Goal: Task Accomplishment & Management: Complete application form

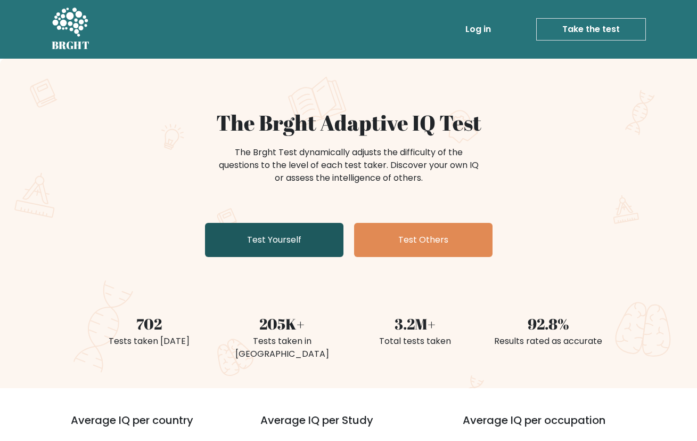
click at [288, 242] on link "Test Yourself" at bounding box center [274, 240] width 139 height 34
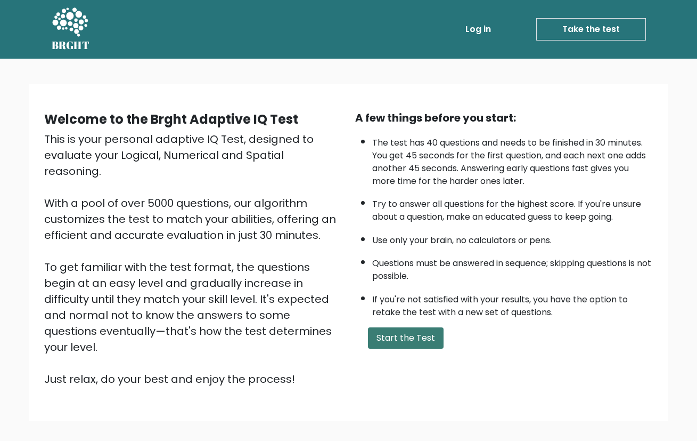
click at [403, 337] on button "Start the Test" at bounding box center [406, 337] width 76 height 21
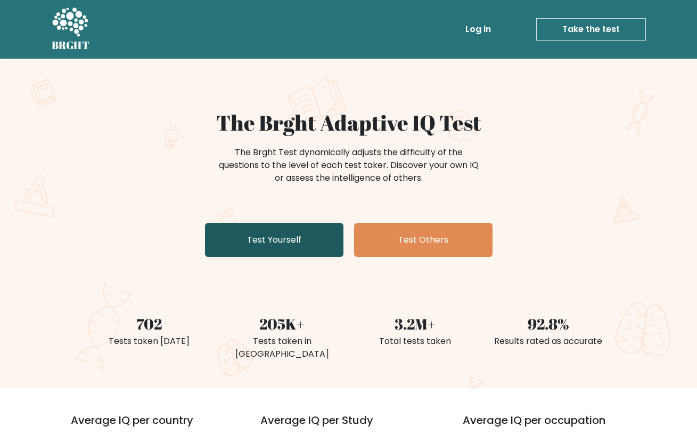
click at [302, 241] on link "Test Yourself" at bounding box center [274, 240] width 139 height 34
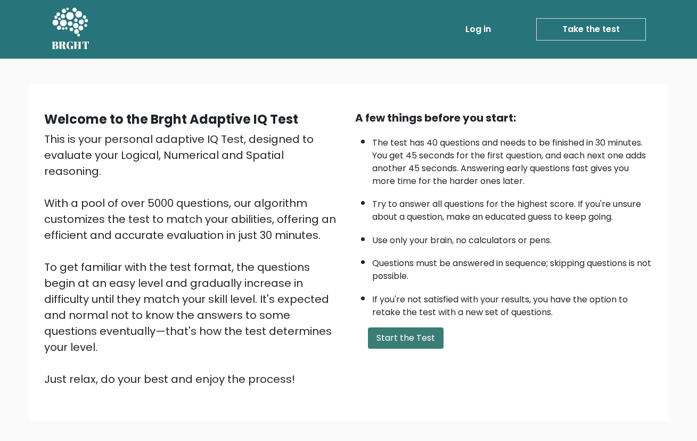
click at [439, 340] on button "Start the Test" at bounding box center [406, 337] width 76 height 21
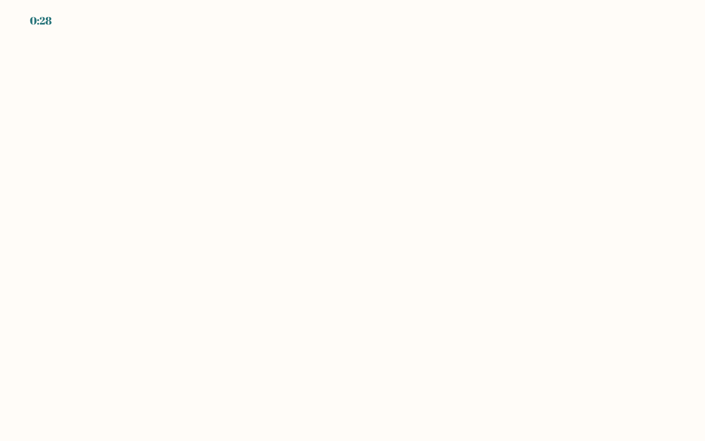
click at [320, 116] on body "0:28" at bounding box center [352, 220] width 705 height 441
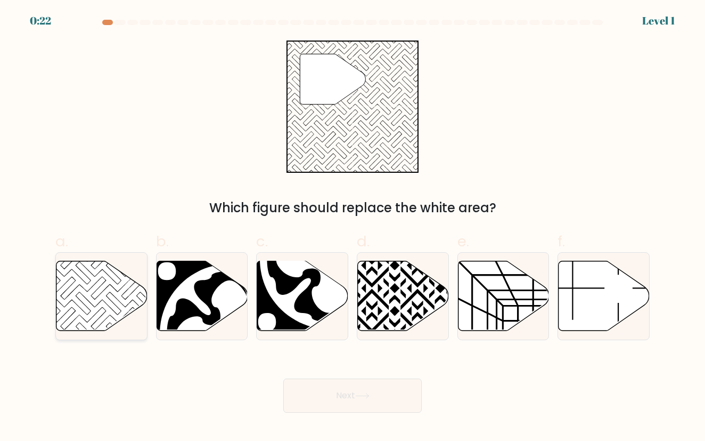
click at [112, 287] on icon at bounding box center [101, 296] width 91 height 70
click at [353, 227] on input "a." at bounding box center [353, 224] width 1 height 7
radio input "true"
click at [359, 399] on button "Next" at bounding box center [352, 395] width 139 height 34
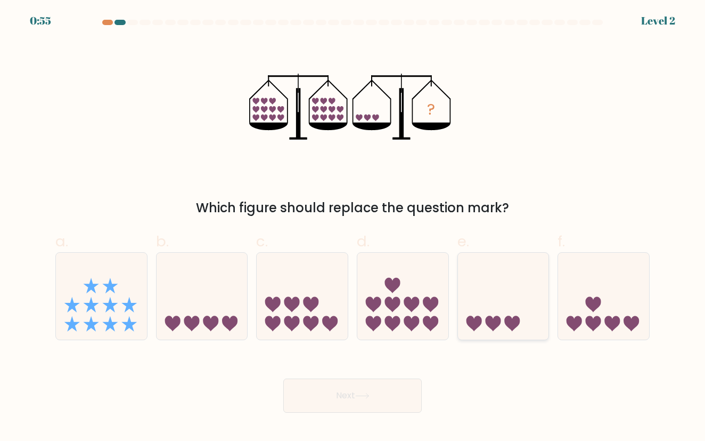
click at [503, 311] on icon at bounding box center [503, 295] width 91 height 75
click at [353, 227] on input "e." at bounding box center [353, 224] width 1 height 7
radio input "true"
click at [368, 389] on button "Next" at bounding box center [352, 395] width 139 height 34
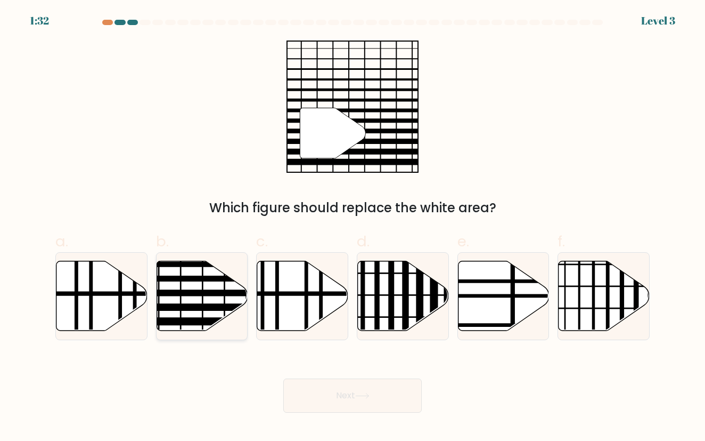
click at [230, 307] on line at bounding box center [229, 307] width 183 height 0
click at [353, 227] on input "b." at bounding box center [353, 224] width 1 height 7
radio input "true"
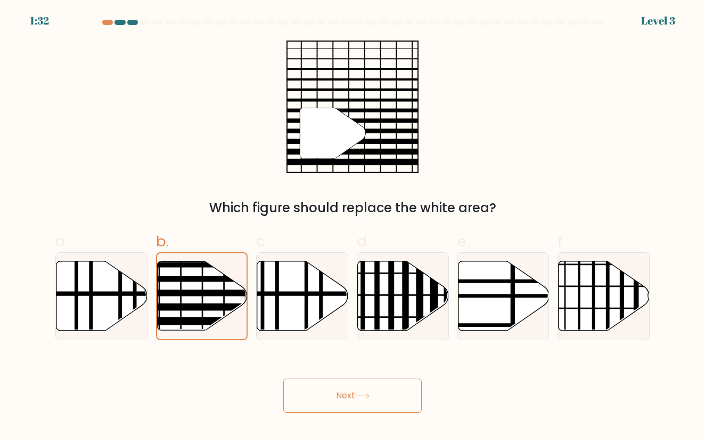
click at [384, 393] on button "Next" at bounding box center [352, 395] width 139 height 34
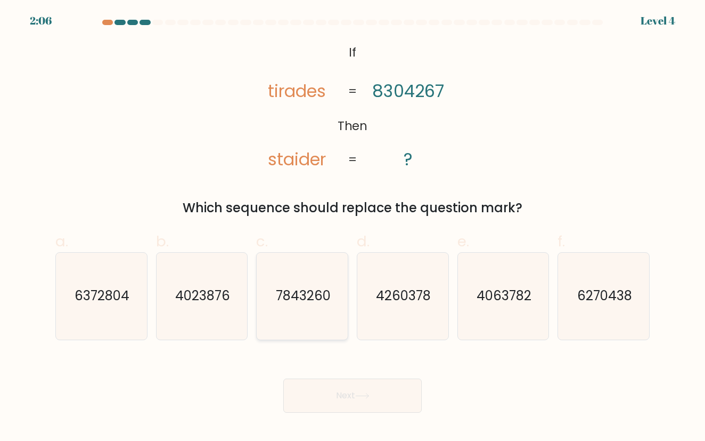
click at [320, 329] on icon "7843260" at bounding box center [302, 296] width 86 height 86
click at [353, 227] on input "c. 7843260" at bounding box center [353, 224] width 1 height 7
radio input "true"
click at [336, 387] on button "Next" at bounding box center [352, 395] width 139 height 34
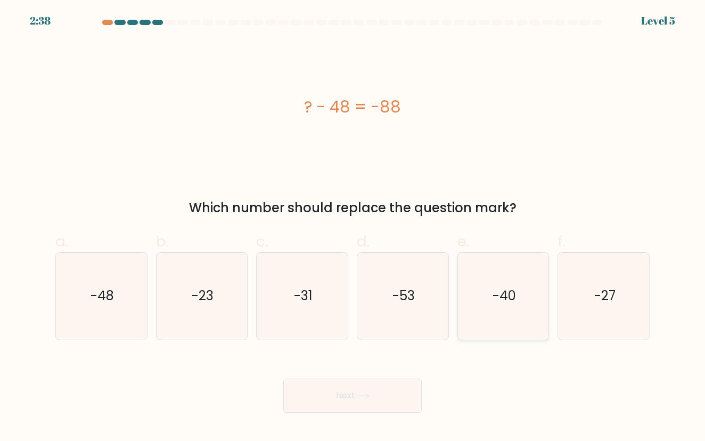
click at [483, 301] on icon "-40" at bounding box center [503, 296] width 86 height 86
click at [353, 227] on input "e. -40" at bounding box center [353, 224] width 1 height 7
radio input "true"
click at [363, 397] on icon at bounding box center [362, 396] width 14 height 6
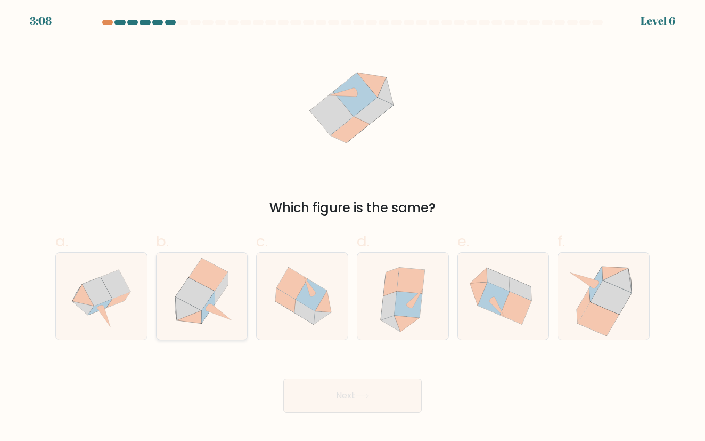
click at [221, 324] on icon at bounding box center [202, 296] width 85 height 86
click at [353, 227] on input "b." at bounding box center [353, 224] width 1 height 7
radio input "true"
click at [336, 393] on button "Next" at bounding box center [352, 395] width 139 height 34
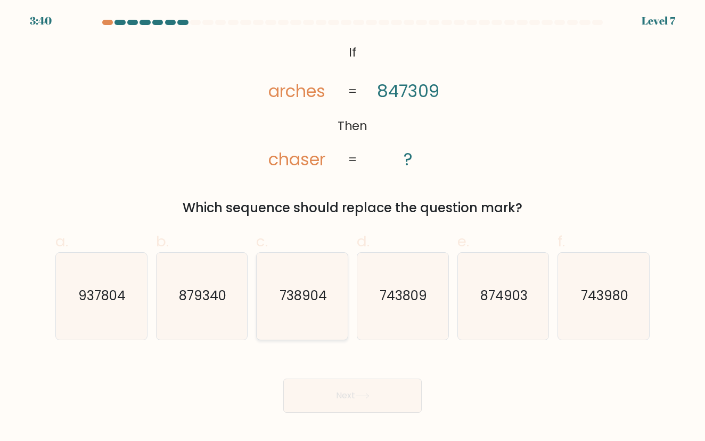
click at [302, 306] on icon "738904" at bounding box center [302, 296] width 86 height 86
click at [353, 227] on input "c. 738904" at bounding box center [353, 224] width 1 height 7
radio input "true"
click at [342, 395] on button "Next" at bounding box center [352, 395] width 139 height 34
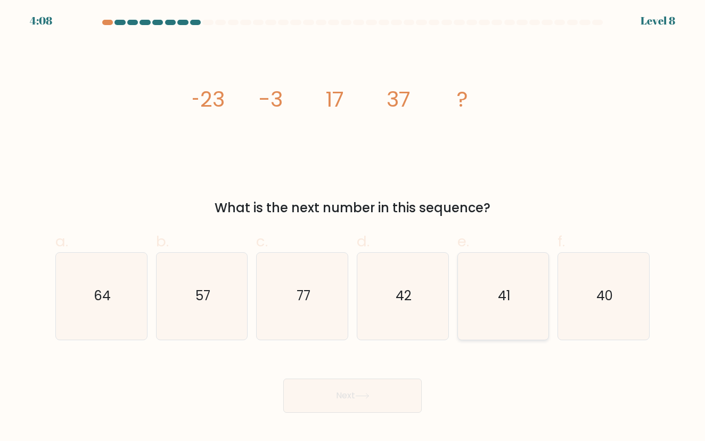
drag, startPoint x: 612, startPoint y: 281, endPoint x: 534, endPoint y: 314, distance: 84.8
click at [612, 281] on icon "40" at bounding box center [604, 296] width 86 height 86
click at [353, 227] on input "f. 40" at bounding box center [353, 224] width 1 height 7
radio input "true"
click at [362, 404] on button "Next" at bounding box center [352, 395] width 139 height 34
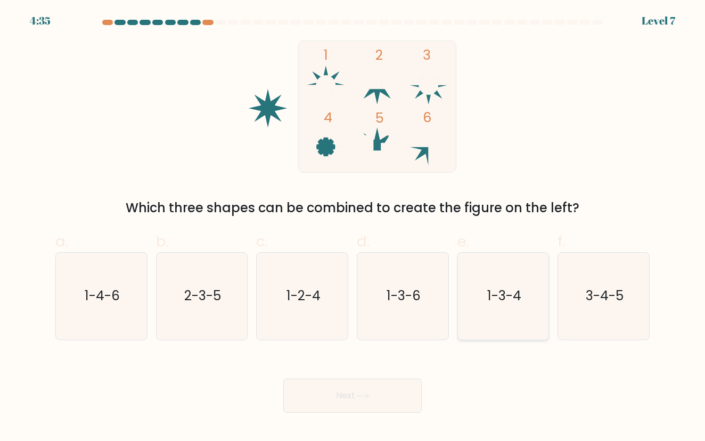
click at [528, 313] on icon "1-3-4" at bounding box center [503, 296] width 86 height 86
click at [353, 227] on input "e. 1-3-4" at bounding box center [353, 224] width 1 height 7
radio input "true"
click at [393, 387] on button "Next" at bounding box center [352, 395] width 139 height 34
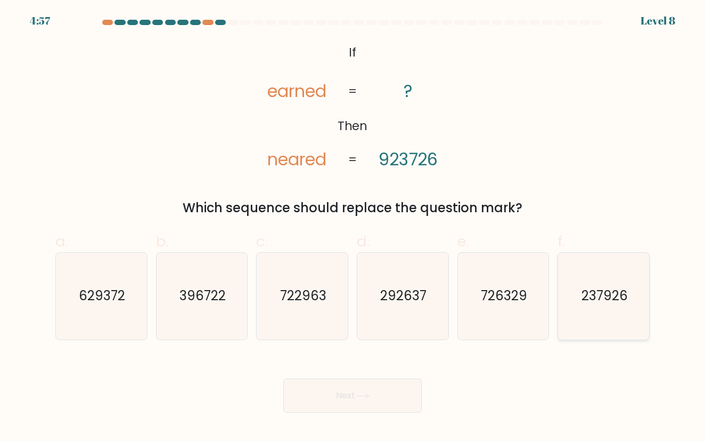
click at [607, 314] on icon "237926" at bounding box center [604, 296] width 86 height 86
click at [353, 227] on input "f. 237926" at bounding box center [353, 224] width 1 height 7
radio input "true"
click at [385, 393] on button "Next" at bounding box center [352, 395] width 139 height 34
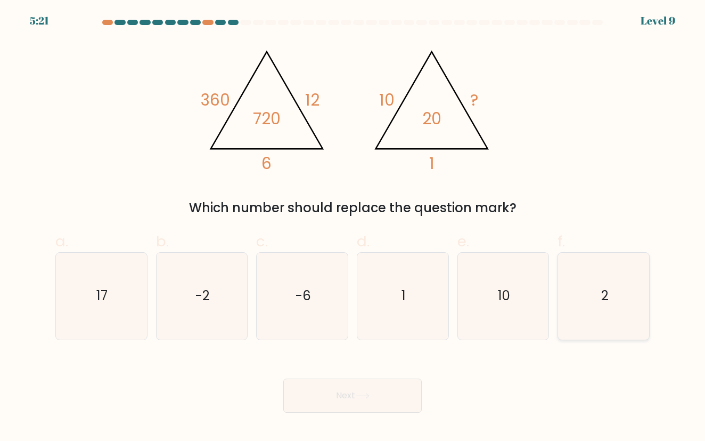
click at [590, 294] on icon "2" at bounding box center [604, 296] width 86 height 86
click at [353, 227] on input "f. 2" at bounding box center [353, 224] width 1 height 7
radio input "true"
click at [407, 406] on button "Next" at bounding box center [352, 395] width 139 height 34
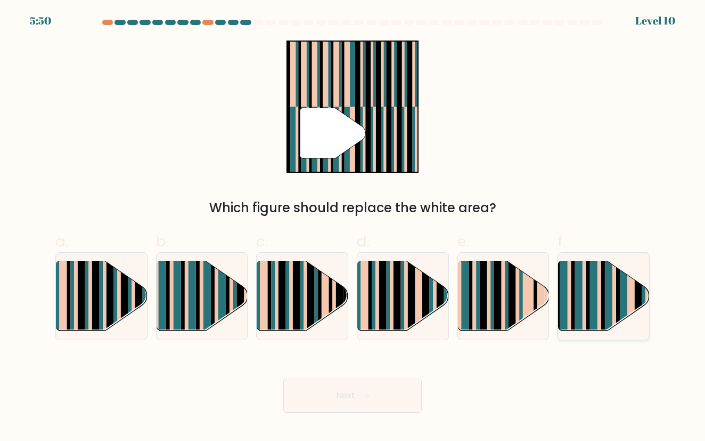
click at [581, 292] on rect at bounding box center [578, 304] width 7 height 90
click at [353, 227] on input "f." at bounding box center [353, 224] width 1 height 7
radio input "true"
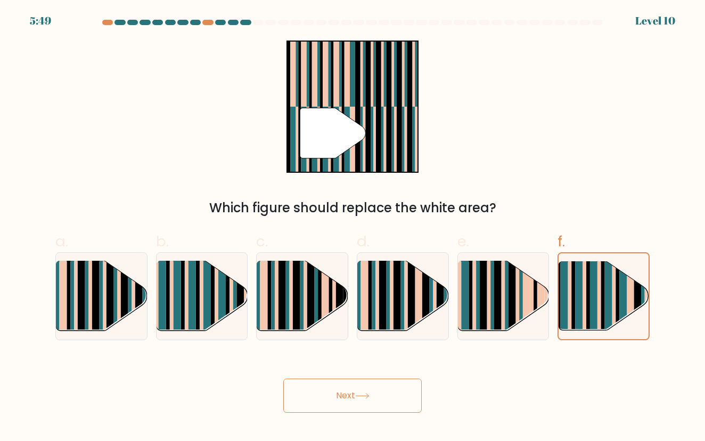
click at [382, 395] on button "Next" at bounding box center [352, 395] width 139 height 34
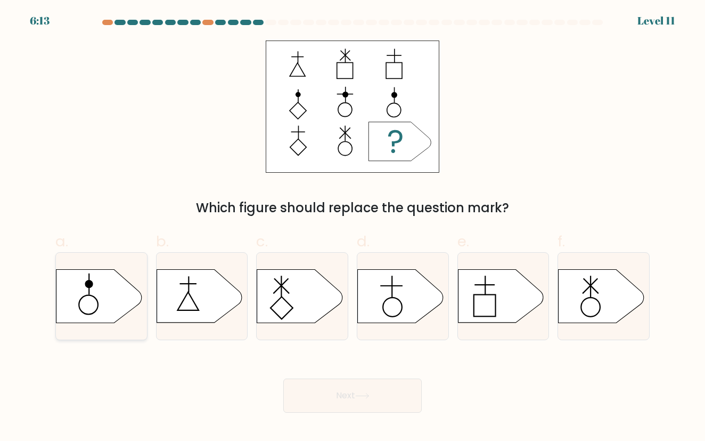
click at [121, 311] on icon at bounding box center [98, 296] width 85 height 53
click at [353, 227] on input "a." at bounding box center [353, 224] width 1 height 7
radio input "true"
click at [388, 403] on button "Next" at bounding box center [352, 395] width 139 height 34
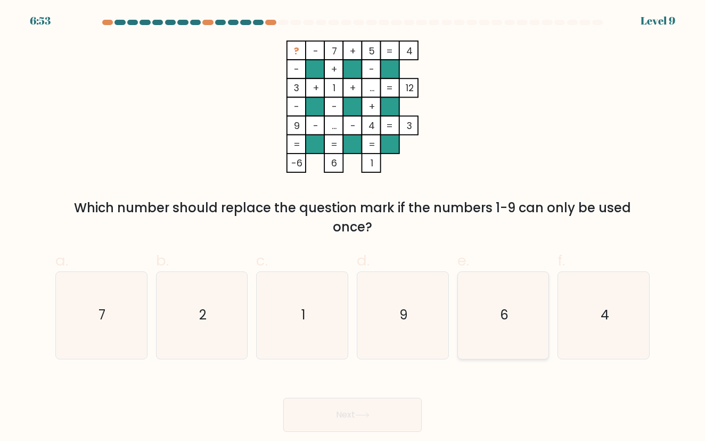
click at [510, 328] on icon "6" at bounding box center [503, 315] width 86 height 86
click at [353, 227] on input "e. 6" at bounding box center [353, 224] width 1 height 7
radio input "true"
click at [369, 414] on icon at bounding box center [362, 414] width 13 height 5
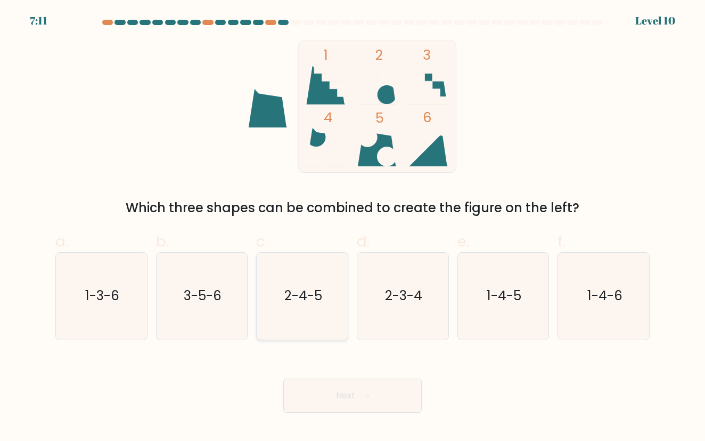
click at [319, 284] on icon "2-4-5" at bounding box center [302, 296] width 86 height 86
click at [353, 227] on input "c. 2-4-5" at bounding box center [353, 224] width 1 height 7
radio input "true"
click at [376, 399] on button "Next" at bounding box center [352, 395] width 139 height 34
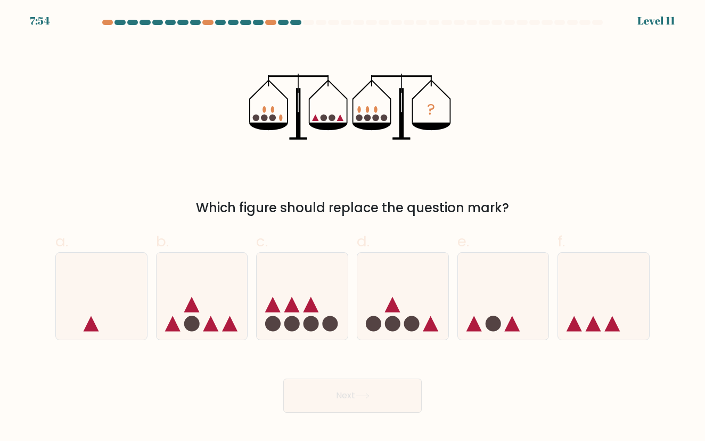
drag, startPoint x: 393, startPoint y: 303, endPoint x: 393, endPoint y: 358, distance: 54.9
click at [393, 305] on icon at bounding box center [392, 304] width 15 height 15
click at [353, 227] on input "d." at bounding box center [353, 224] width 1 height 7
radio input "true"
click at [393, 401] on button "Next" at bounding box center [352, 395] width 139 height 34
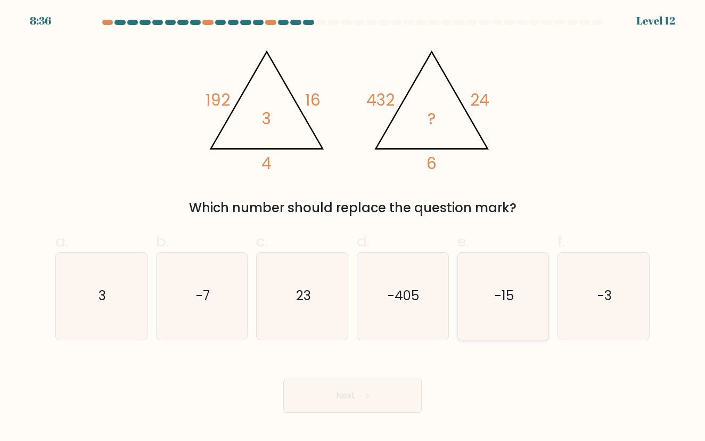
click at [530, 302] on icon "-15" at bounding box center [503, 296] width 86 height 86
click at [353, 227] on input "e. -15" at bounding box center [353, 224] width 1 height 7
radio input "true"
click at [412, 381] on button "Next" at bounding box center [352, 395] width 139 height 34
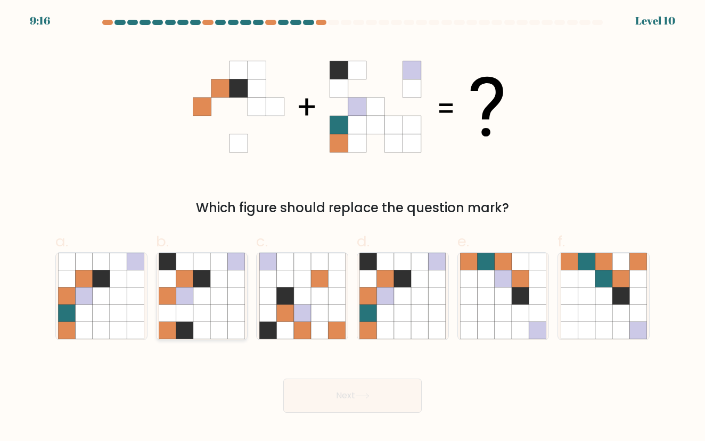
click at [219, 299] on icon at bounding box center [218, 295] width 17 height 17
click at [353, 227] on input "b." at bounding box center [353, 224] width 1 height 7
radio input "true"
click at [325, 393] on button "Next" at bounding box center [352, 395] width 139 height 34
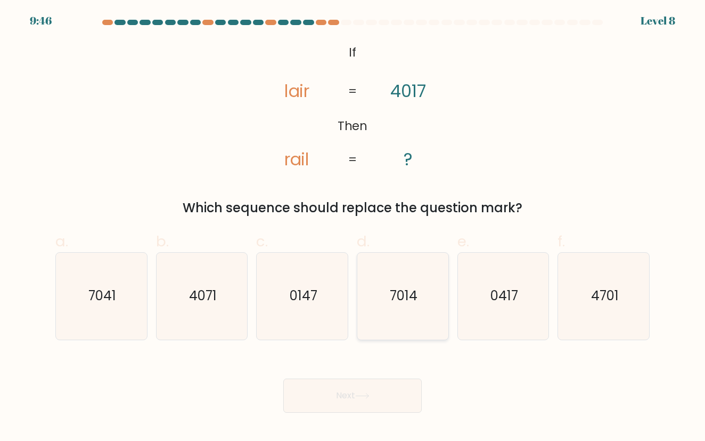
click at [428, 306] on icon "7014" at bounding box center [403, 296] width 86 height 86
click at [353, 227] on input "d. 7014" at bounding box center [353, 224] width 1 height 7
radio input "true"
click at [380, 394] on button "Next" at bounding box center [352, 395] width 139 height 34
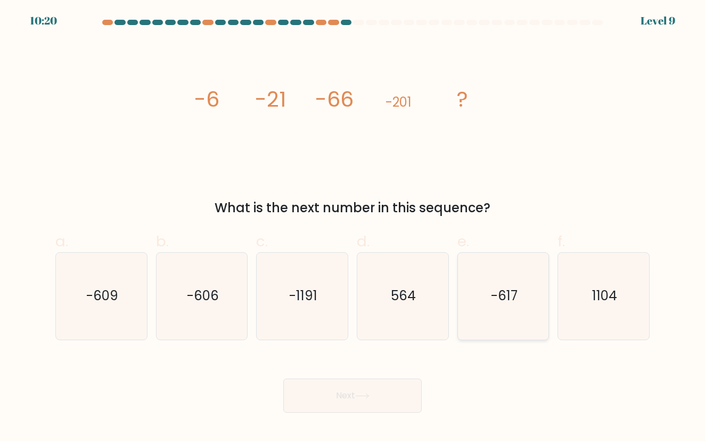
click at [528, 302] on icon "-617" at bounding box center [503, 296] width 86 height 86
click at [353, 227] on input "e. -617" at bounding box center [353, 224] width 1 height 7
radio input "true"
click at [400, 391] on button "Next" at bounding box center [352, 395] width 139 height 34
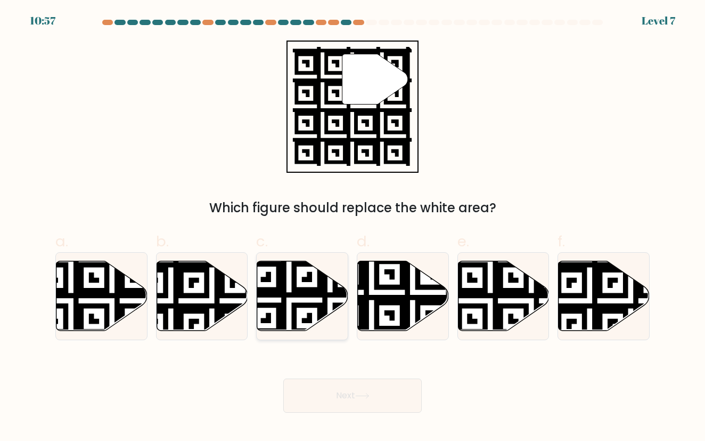
click at [318, 300] on icon at bounding box center [302, 296] width 91 height 70
click at [353, 227] on input "c." at bounding box center [353, 224] width 1 height 7
radio input "true"
click at [342, 400] on button "Next" at bounding box center [352, 395] width 139 height 34
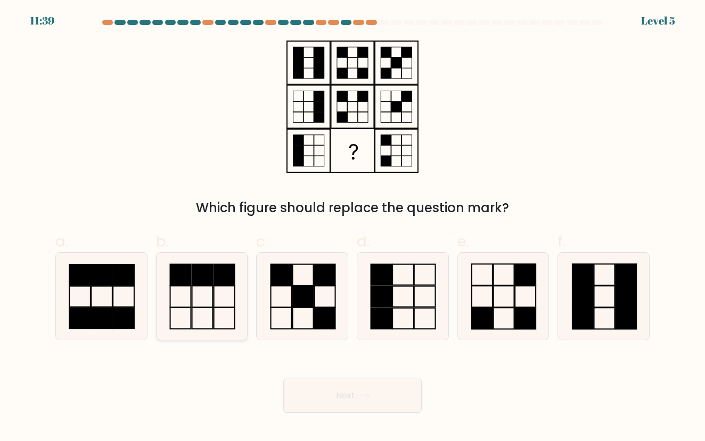
click at [239, 313] on icon at bounding box center [202, 296] width 86 height 86
click at [353, 227] on input "b." at bounding box center [353, 224] width 1 height 7
radio input "true"
click at [354, 414] on body "11:39 Level 5" at bounding box center [352, 220] width 705 height 441
click at [359, 405] on button "Next" at bounding box center [352, 395] width 139 height 34
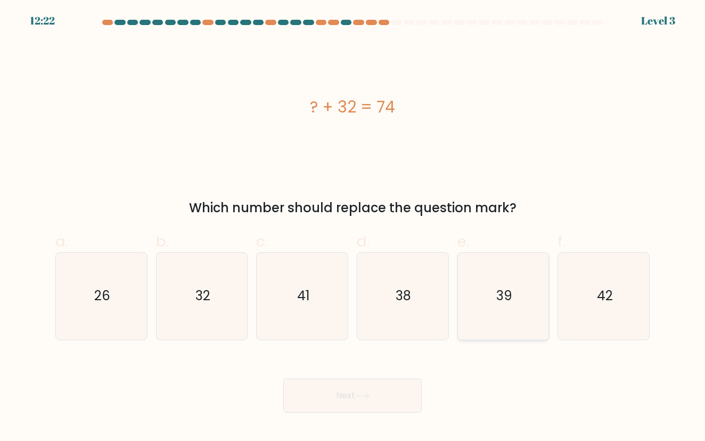
click at [482, 324] on icon "39" at bounding box center [503, 296] width 86 height 86
click at [353, 227] on input "e. 39" at bounding box center [353, 224] width 1 height 7
radio input "true"
click at [407, 397] on button "Next" at bounding box center [352, 395] width 139 height 34
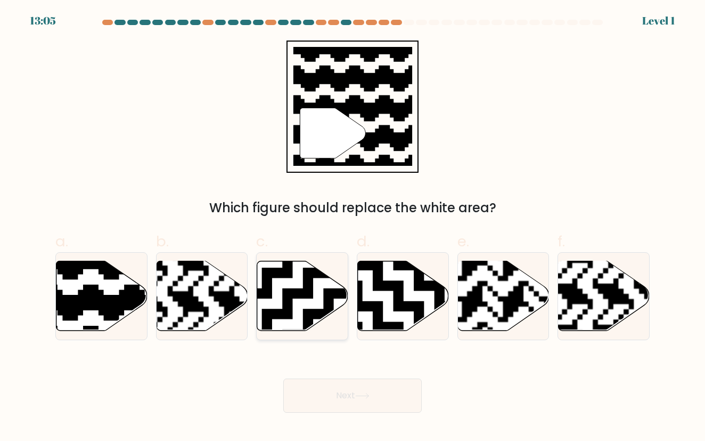
click at [343, 320] on icon at bounding box center [302, 296] width 91 height 71
click at [353, 227] on input "c." at bounding box center [353, 224] width 1 height 7
radio input "true"
click at [343, 320] on icon at bounding box center [302, 296] width 90 height 70
click at [353, 227] on input "c." at bounding box center [353, 224] width 1 height 7
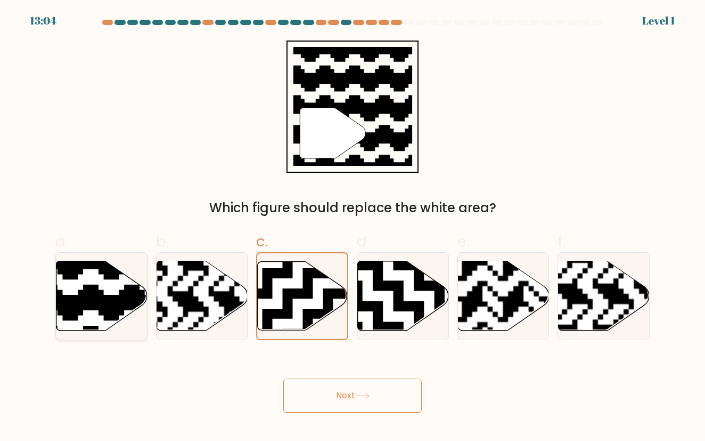
click at [107, 300] on icon at bounding box center [129, 258] width 165 height 165
click at [353, 227] on input "a." at bounding box center [353, 224] width 1 height 7
radio input "true"
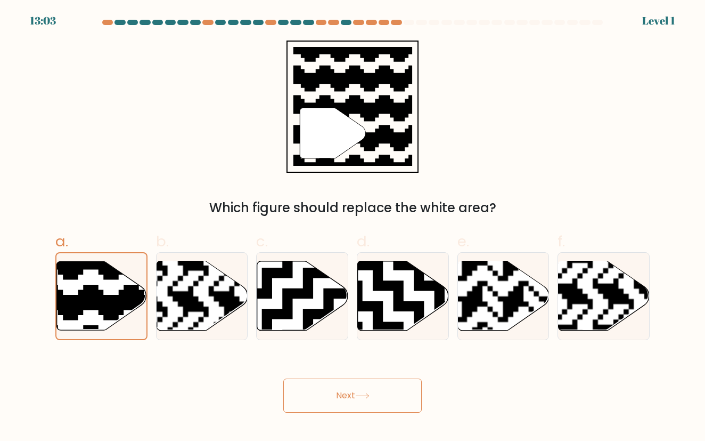
click at [347, 401] on button "Next" at bounding box center [352, 395] width 139 height 34
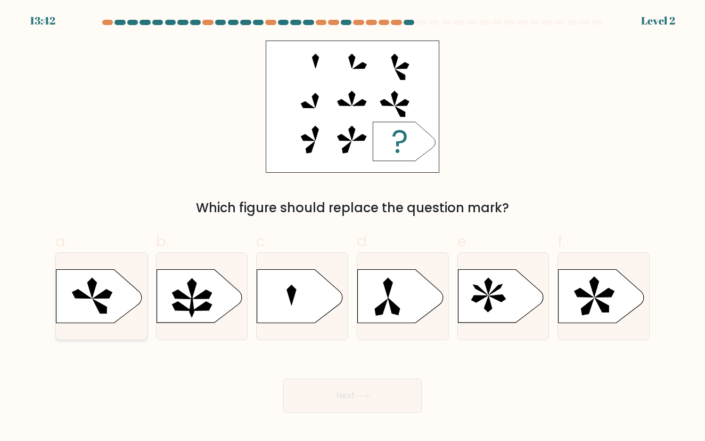
click at [74, 304] on icon at bounding box center [98, 296] width 85 height 53
click at [353, 227] on input "a." at bounding box center [353, 224] width 1 height 7
radio input "true"
click at [339, 393] on button "Next" at bounding box center [352, 395] width 139 height 34
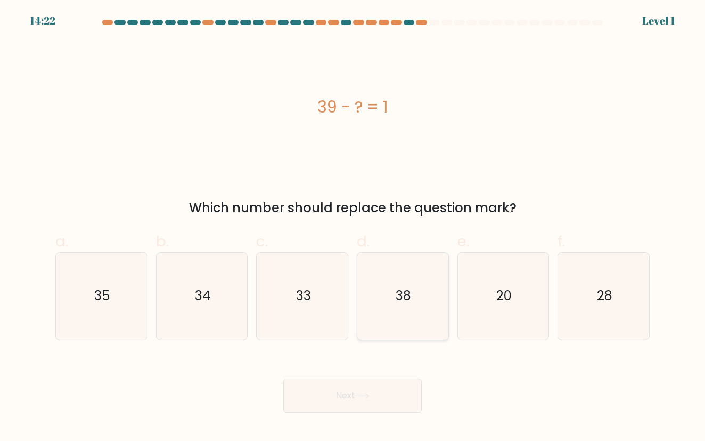
click at [446, 322] on div "38" at bounding box center [403, 295] width 92 height 87
click at [353, 227] on input "d. 38" at bounding box center [353, 224] width 1 height 7
radio input "true"
click at [415, 398] on button "Next" at bounding box center [352, 395] width 139 height 34
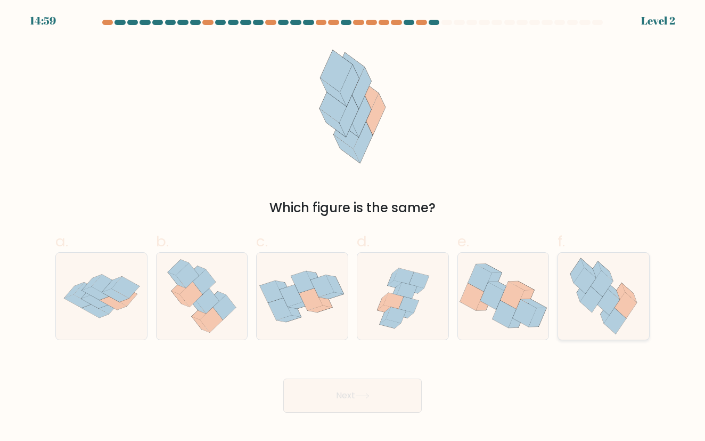
click at [633, 296] on icon at bounding box center [629, 292] width 15 height 19
click at [353, 227] on input "f." at bounding box center [353, 224] width 1 height 7
radio input "true"
click at [381, 395] on button "Next" at bounding box center [352, 395] width 139 height 34
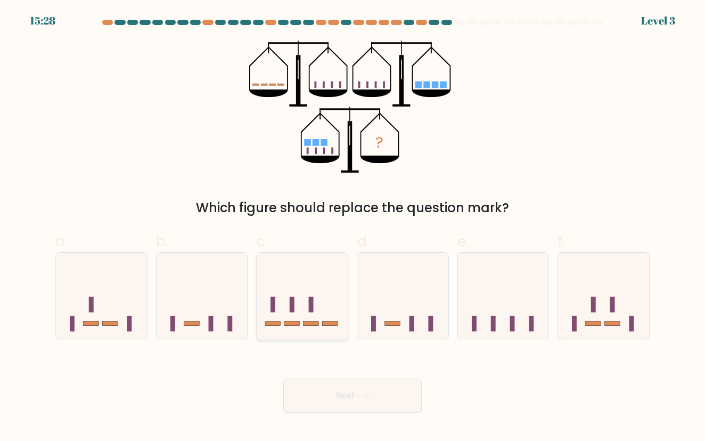
click at [325, 327] on icon at bounding box center [302, 295] width 91 height 75
click at [353, 227] on input "c." at bounding box center [353, 224] width 1 height 7
radio input "true"
click at [347, 397] on button "Next" at bounding box center [352, 395] width 139 height 34
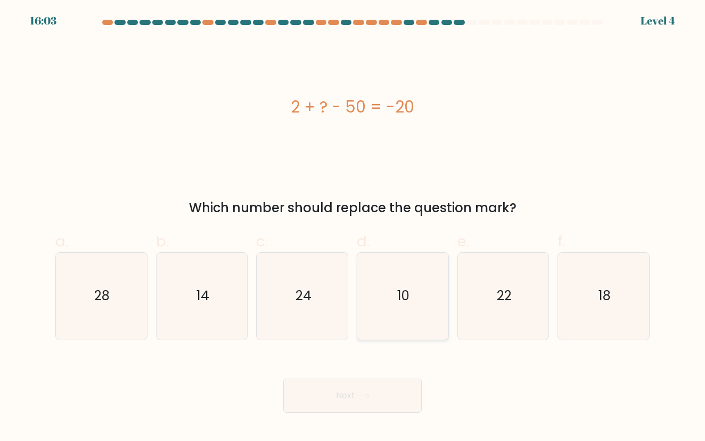
click at [434, 318] on icon "10" at bounding box center [403, 296] width 86 height 86
click at [353, 227] on input "d. 10" at bounding box center [353, 224] width 1 height 7
radio input "true"
click at [392, 397] on button "Next" at bounding box center [352, 395] width 139 height 34
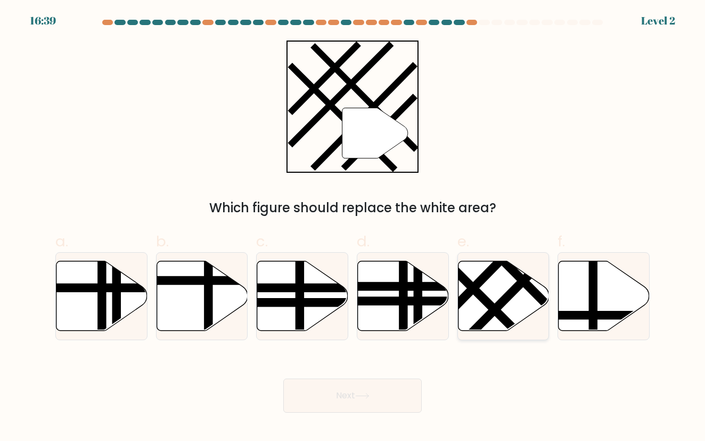
click at [481, 315] on icon at bounding box center [503, 296] width 91 height 70
click at [353, 227] on input "e." at bounding box center [353, 224] width 1 height 7
radio input "true"
click at [386, 397] on button "Next" at bounding box center [352, 395] width 139 height 34
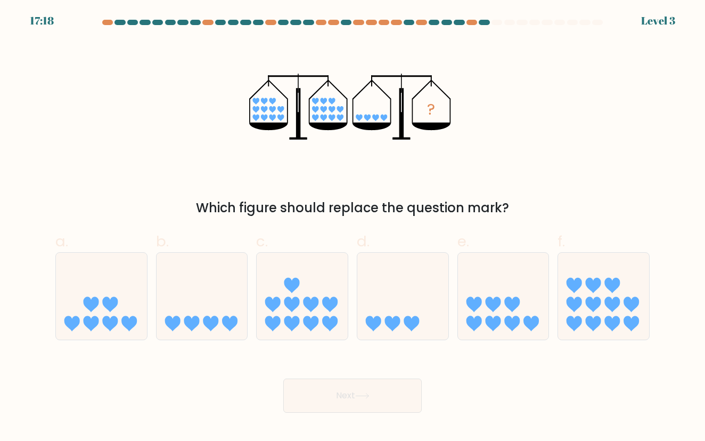
click at [198, 295] on icon at bounding box center [202, 295] width 91 height 75
click at [353, 227] on input "b." at bounding box center [353, 224] width 1 height 7
radio input "true"
click at [381, 397] on button "Next" at bounding box center [352, 395] width 139 height 34
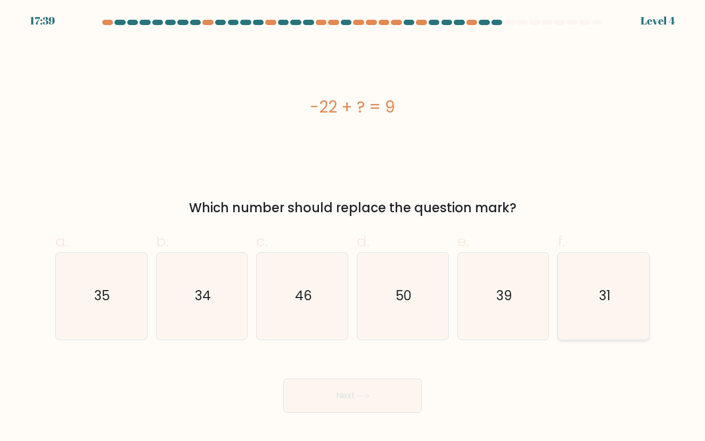
click at [593, 265] on icon "31" at bounding box center [604, 296] width 86 height 86
click at [353, 227] on input "f. 31" at bounding box center [353, 224] width 1 height 7
radio input "true"
click at [395, 395] on button "Next" at bounding box center [352, 395] width 139 height 34
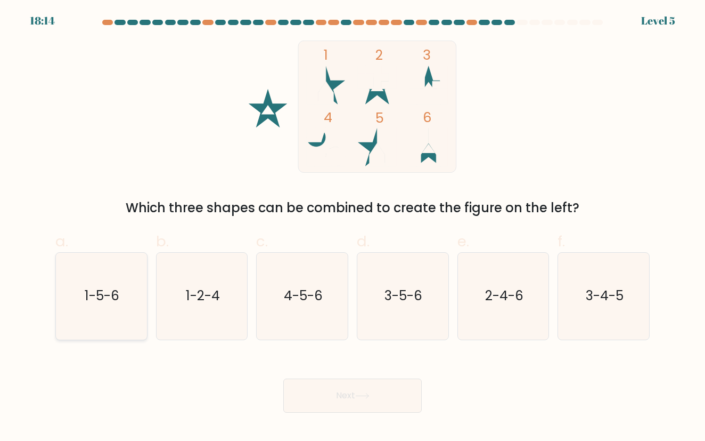
click at [116, 287] on text "1-5-6" at bounding box center [102, 296] width 35 height 18
click at [353, 227] on input "a. 1-5-6" at bounding box center [353, 224] width 1 height 7
radio input "true"
click at [317, 393] on button "Next" at bounding box center [352, 395] width 139 height 34
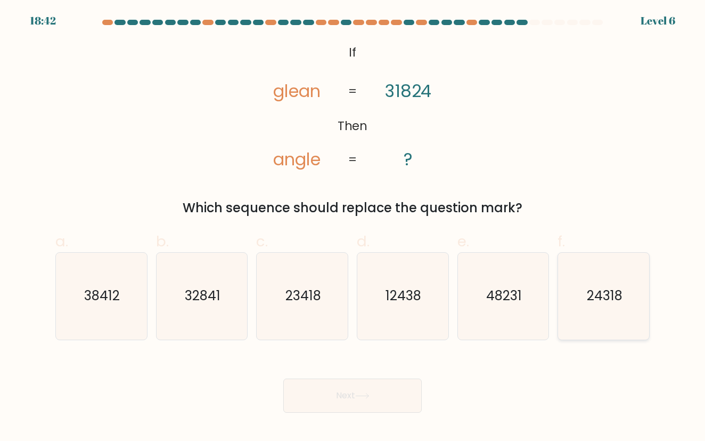
click at [614, 272] on icon "24318" at bounding box center [604, 296] width 86 height 86
click at [353, 227] on input "f. 24318" at bounding box center [353, 224] width 1 height 7
radio input "true"
click at [353, 397] on button "Next" at bounding box center [352, 395] width 139 height 34
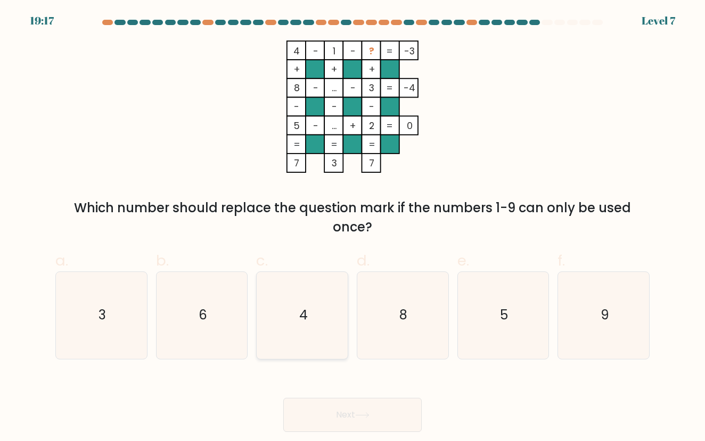
click at [317, 329] on icon "4" at bounding box center [302, 315] width 86 height 86
click at [353, 227] on input "c. 4" at bounding box center [353, 224] width 1 height 7
radio input "true"
click at [339, 419] on button "Next" at bounding box center [352, 414] width 139 height 34
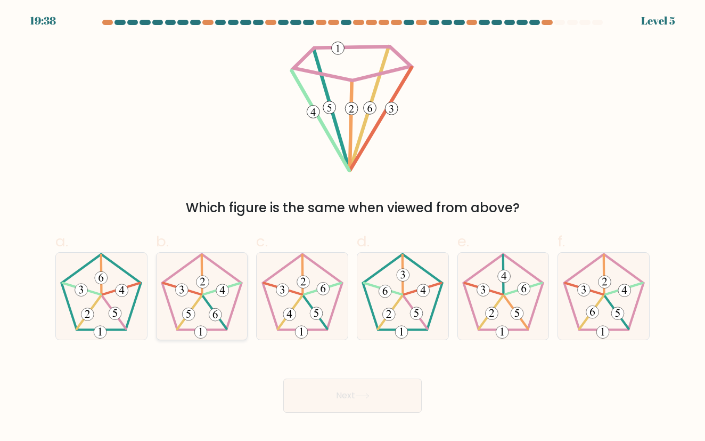
click at [218, 324] on icon at bounding box center [202, 296] width 86 height 86
click at [353, 227] on input "b." at bounding box center [353, 224] width 1 height 7
radio input "true"
click at [314, 377] on div "Next" at bounding box center [352, 383] width 607 height 60
click at [320, 382] on button "Next" at bounding box center [352, 395] width 139 height 34
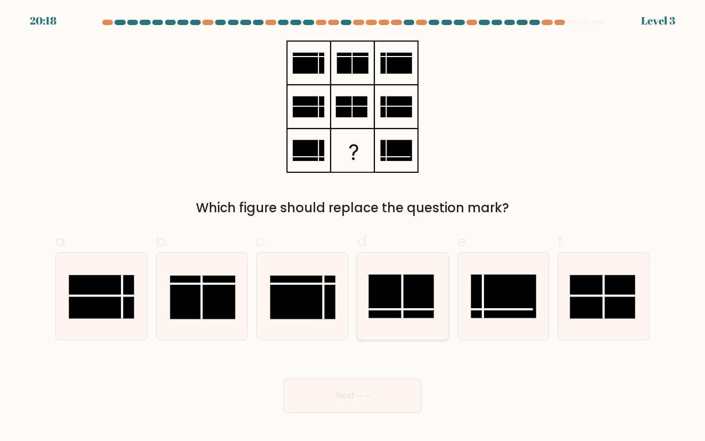
click at [421, 320] on icon at bounding box center [403, 296] width 86 height 86
click at [353, 227] on input "d." at bounding box center [353, 224] width 1 height 7
radio input "true"
click at [364, 393] on icon at bounding box center [362, 396] width 14 height 6
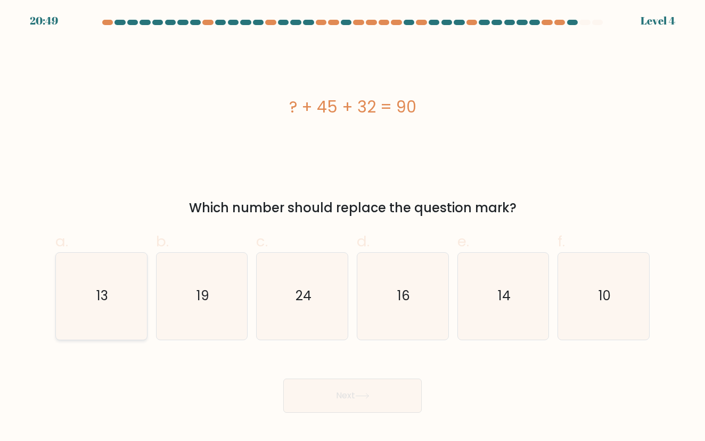
click at [125, 290] on icon "13" at bounding box center [101, 296] width 86 height 86
click at [353, 227] on input "a. 13" at bounding box center [353, 224] width 1 height 7
radio input "true"
click at [350, 401] on button "Next" at bounding box center [352, 395] width 139 height 34
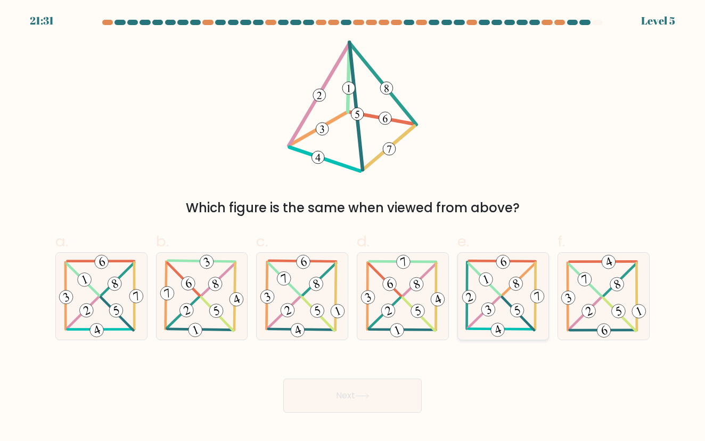
click at [507, 316] on icon at bounding box center [503, 296] width 87 height 86
click at [353, 227] on input "e." at bounding box center [353, 224] width 1 height 7
radio input "true"
click at [406, 392] on button "Next" at bounding box center [352, 395] width 139 height 34
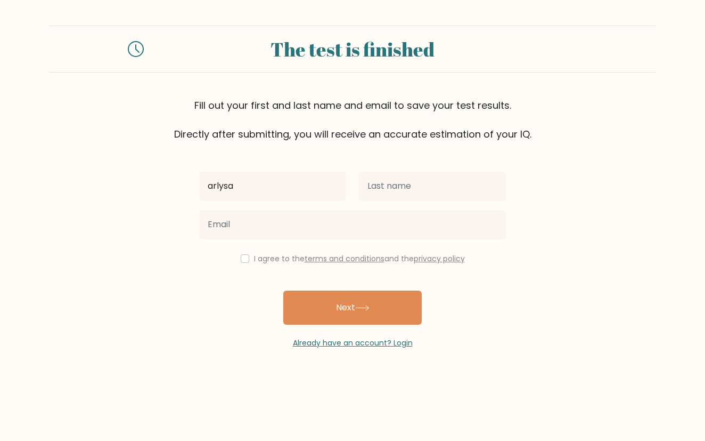
type input "arlysa"
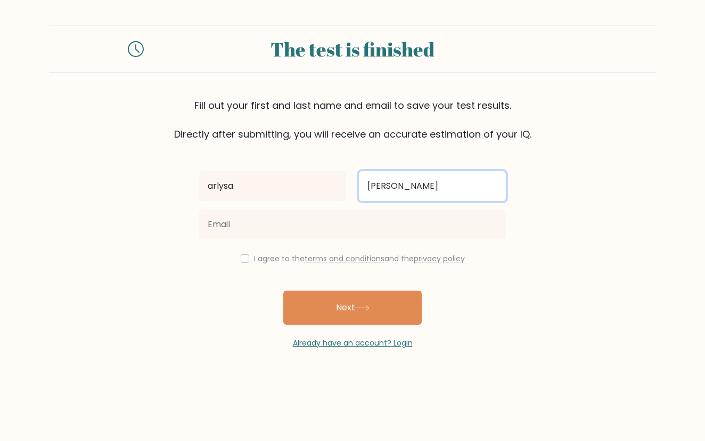
type input "[PERSON_NAME]"
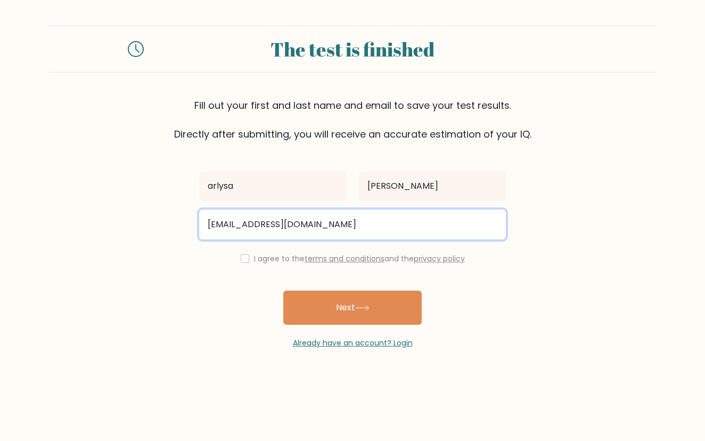
type input "ramosarlysa@gmail.com"
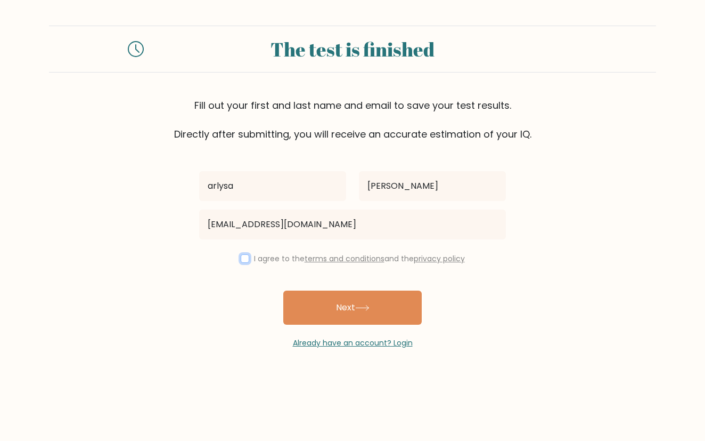
click at [242, 255] on input "checkbox" at bounding box center [245, 258] width 9 height 9
checkbox input "true"
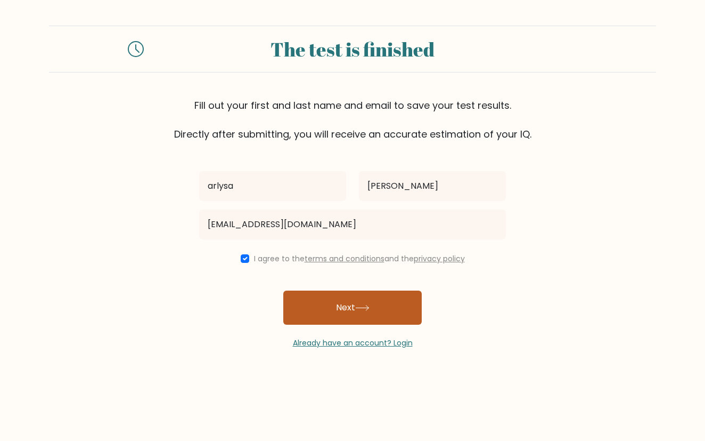
click at [344, 307] on button "Next" at bounding box center [352, 307] width 139 height 34
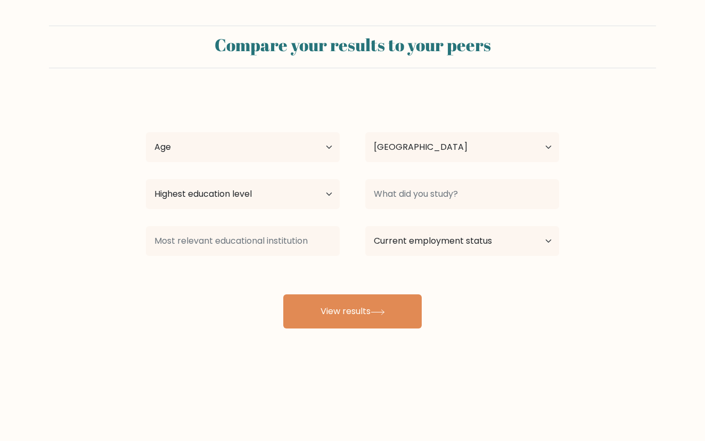
select select "PH"
click at [275, 141] on select "Age Under [DEMOGRAPHIC_DATA] [DEMOGRAPHIC_DATA] [DEMOGRAPHIC_DATA] [DEMOGRAPHIC…" at bounding box center [243, 147] width 194 height 30
select select "25_34"
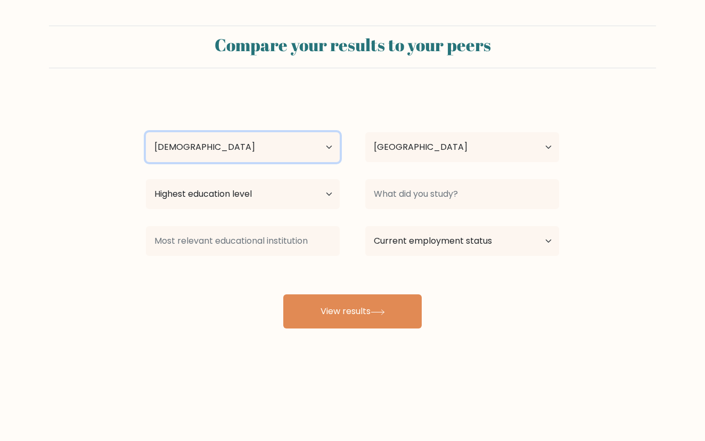
click at [146, 132] on select "Age Under [DEMOGRAPHIC_DATA] [DEMOGRAPHIC_DATA] [DEMOGRAPHIC_DATA] [DEMOGRAPHIC…" at bounding box center [243, 147] width 194 height 30
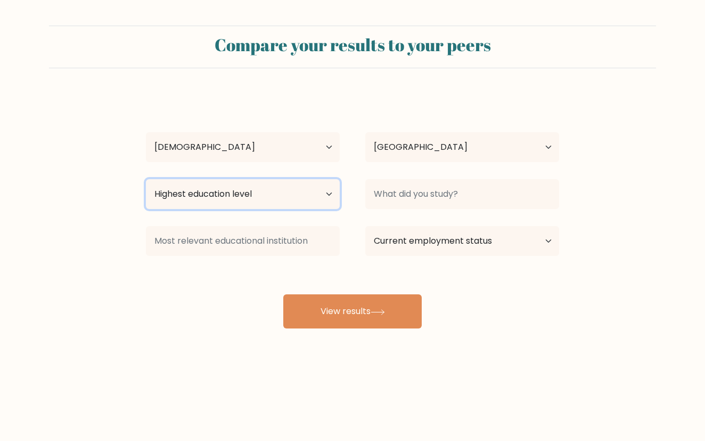
click at [254, 188] on select "Highest education level No schooling Primary Lower Secondary Upper Secondary Oc…" at bounding box center [243, 194] width 194 height 30
select select "upper_secondary"
click at [146, 179] on select "Highest education level No schooling Primary Lower Secondary Upper Secondary Oc…" at bounding box center [243, 194] width 194 height 30
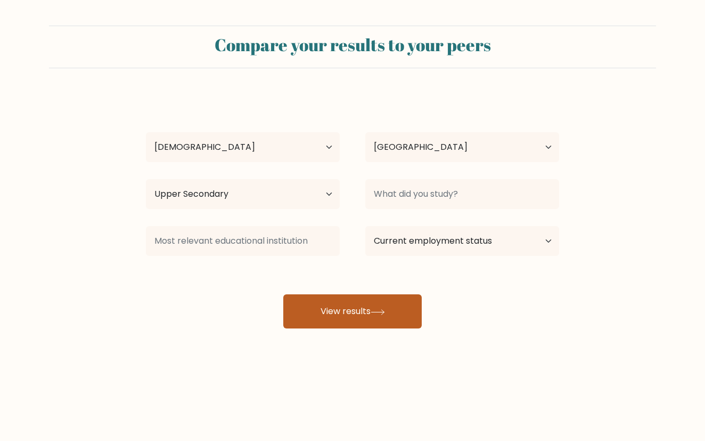
click at [385, 311] on icon at bounding box center [378, 312] width 14 height 6
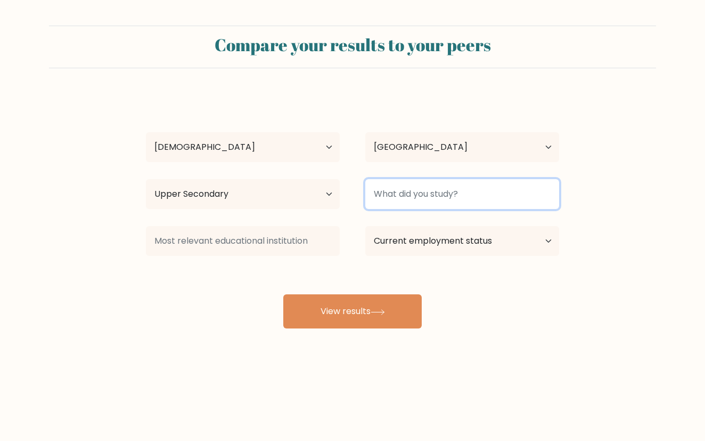
click at [447, 190] on input at bounding box center [462, 194] width 194 height 30
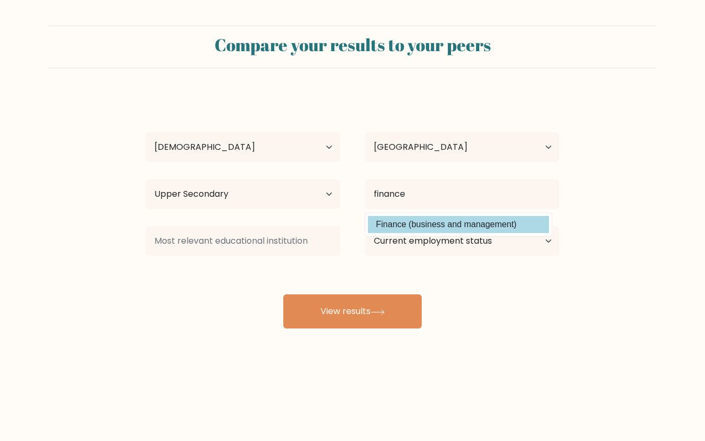
click at [440, 230] on option "Finance (business and management)" at bounding box center [458, 224] width 181 height 17
type input "Finance"
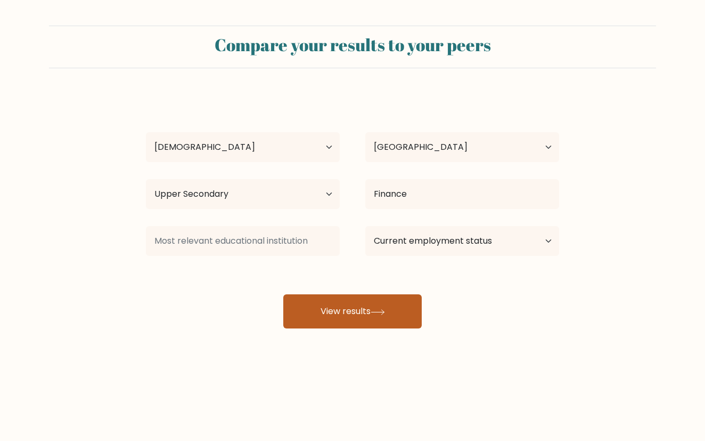
click at [385, 302] on button "View results" at bounding box center [352, 311] width 139 height 34
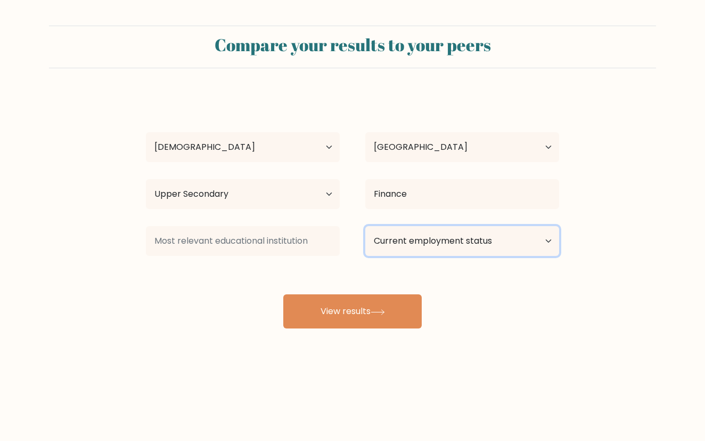
click at [416, 240] on select "Current employment status Employed Student Retired Other / prefer not to answer" at bounding box center [462, 241] width 194 height 30
click at [365, 226] on select "Current employment status Employed Student Retired Other / prefer not to answer" at bounding box center [462, 241] width 194 height 30
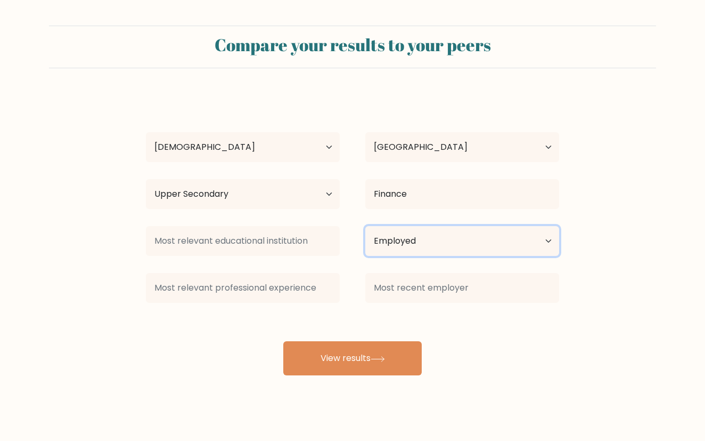
click at [391, 240] on select "Current employment status Employed Student Retired Other / prefer not to answer" at bounding box center [462, 241] width 194 height 30
select select "student"
click at [365, 226] on select "Current employment status Employed Student Retired Other / prefer not to answer" at bounding box center [462, 241] width 194 height 30
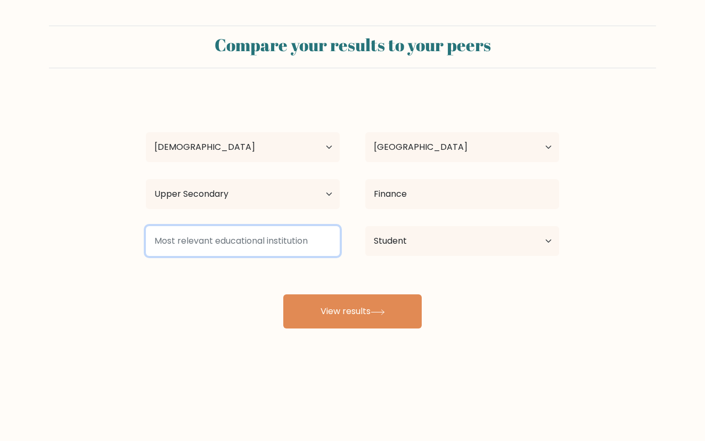
click at [291, 249] on input at bounding box center [243, 241] width 194 height 30
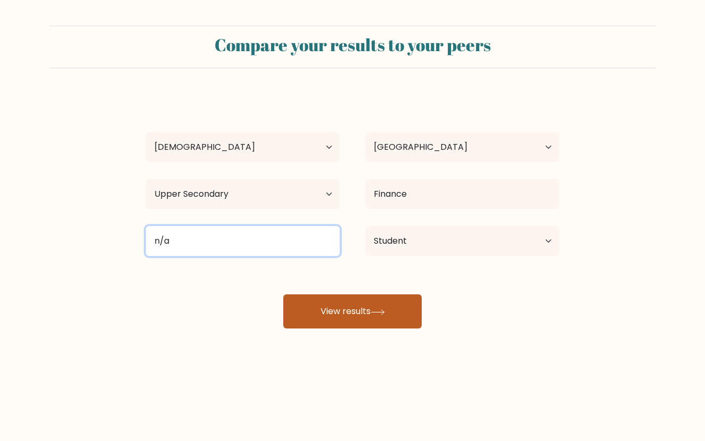
type input "n/a"
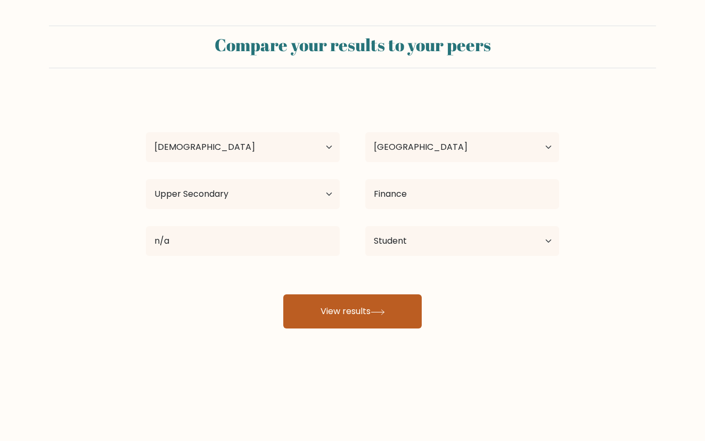
click at [331, 307] on button "View results" at bounding box center [352, 311] width 139 height 34
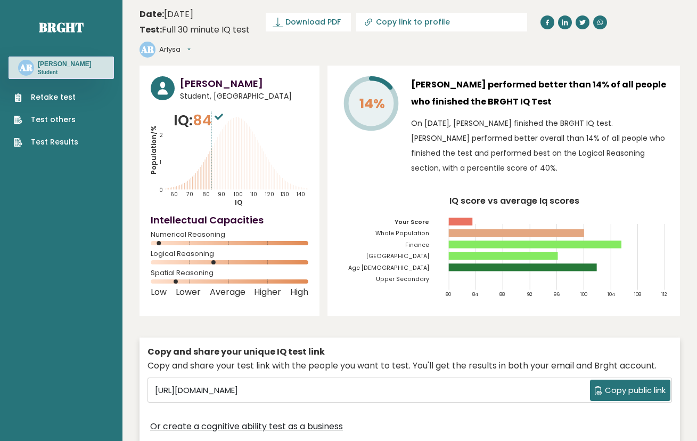
click at [644, 384] on span "Copy public link" at bounding box center [635, 390] width 61 height 12
